Goal: Information Seeking & Learning: Find specific fact

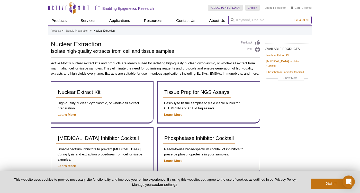
click at [256, 20] on input "search" at bounding box center [270, 20] width 84 height 9
type input "5hmc"
click at [302, 20] on button "Search" at bounding box center [302, 20] width 18 height 5
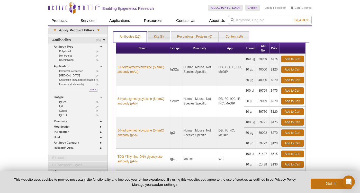
click at [158, 35] on link "Kits (8)" at bounding box center [159, 37] width 22 height 10
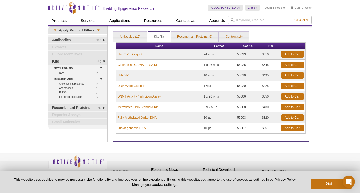
click at [138, 54] on link "5hmC Profiling Kit" at bounding box center [130, 54] width 25 height 5
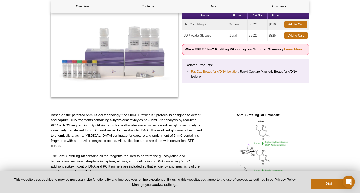
scroll to position [79, 0]
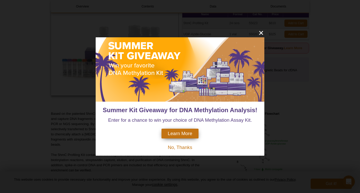
click at [261, 33] on icon "close" at bounding box center [261, 33] width 4 height 4
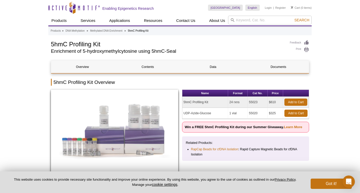
scroll to position [0, 0]
